Goal: Information Seeking & Learning: Find specific fact

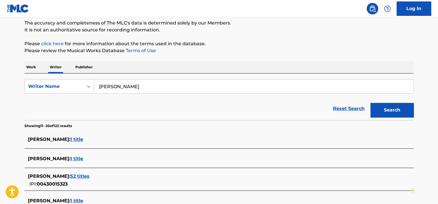
scroll to position [32, 0]
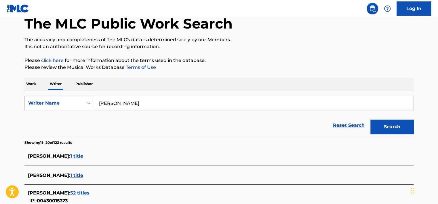
click at [33, 85] on p "Work" at bounding box center [30, 84] width 13 height 12
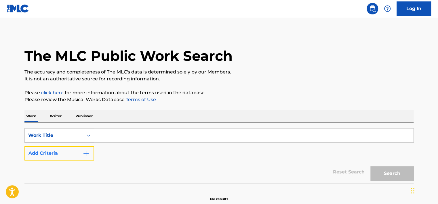
click at [73, 150] on button "Add Criteria" at bounding box center [59, 153] width 70 height 14
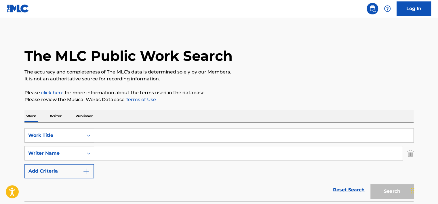
click at [108, 154] on input "Search Form" at bounding box center [248, 153] width 308 height 14
paste input "[PERSON_NAME]"
type input "[PERSON_NAME]"
click at [113, 137] on input "Search Form" at bounding box center [253, 135] width 319 height 14
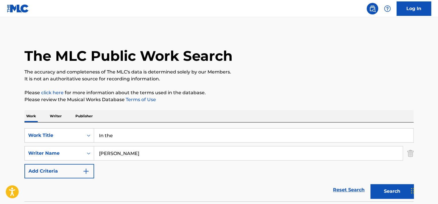
click at [370, 184] on button "Search" at bounding box center [391, 191] width 43 height 14
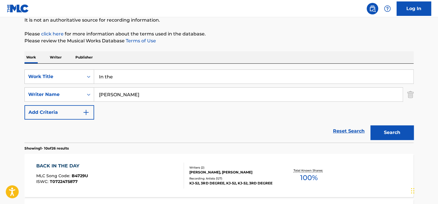
scroll to position [58, 0]
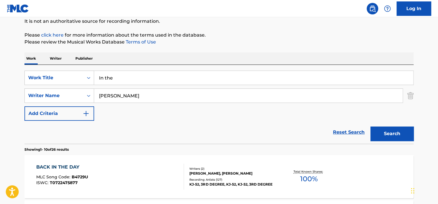
click at [118, 79] on input "In the" at bounding box center [253, 78] width 319 height 14
paste input "Still Just a Rat in a Cag"
type input "Still Just a Rat in a Cage"
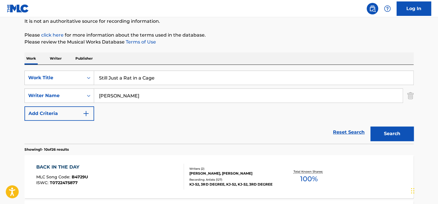
click at [130, 94] on input "[PERSON_NAME]" at bounding box center [248, 96] width 308 height 14
click at [370, 126] on button "Search" at bounding box center [391, 133] width 43 height 14
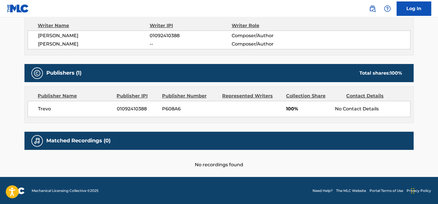
click at [143, 108] on span "01092410388" at bounding box center [137, 108] width 41 height 7
copy span "01092410388"
